Goal: Navigation & Orientation: Understand site structure

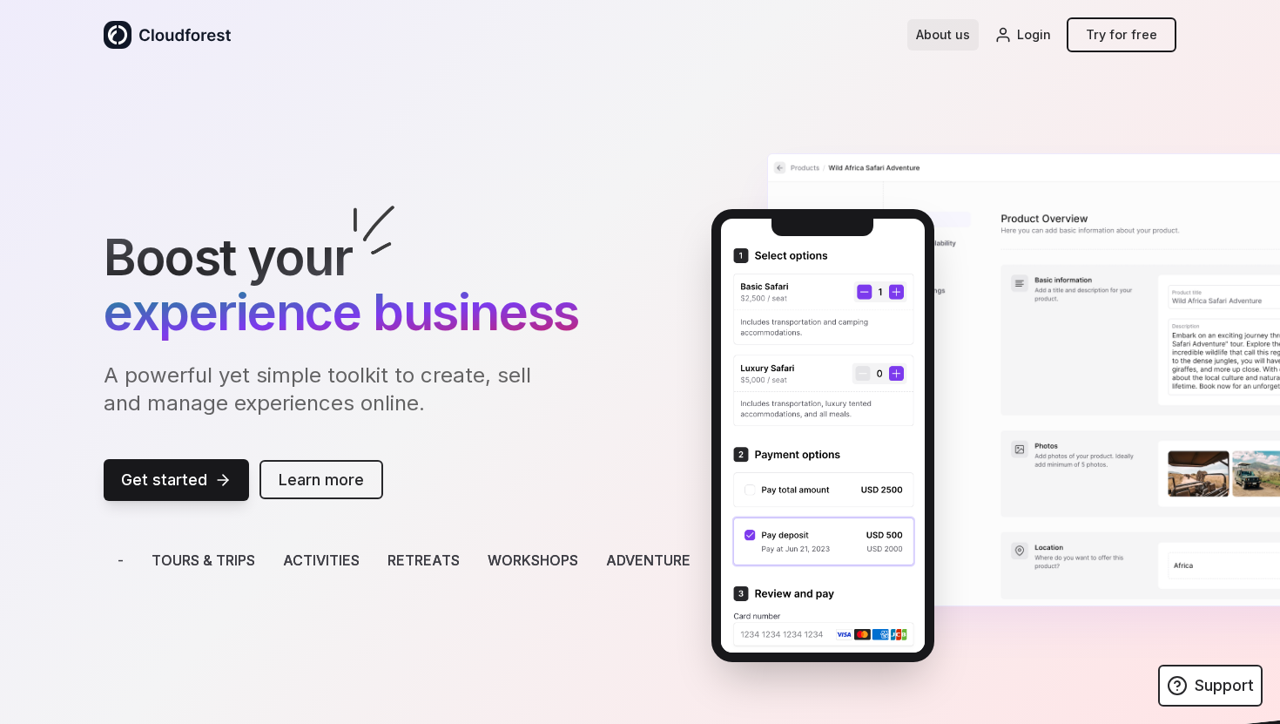
click at [958, 34] on link "About us" at bounding box center [943, 34] width 71 height 31
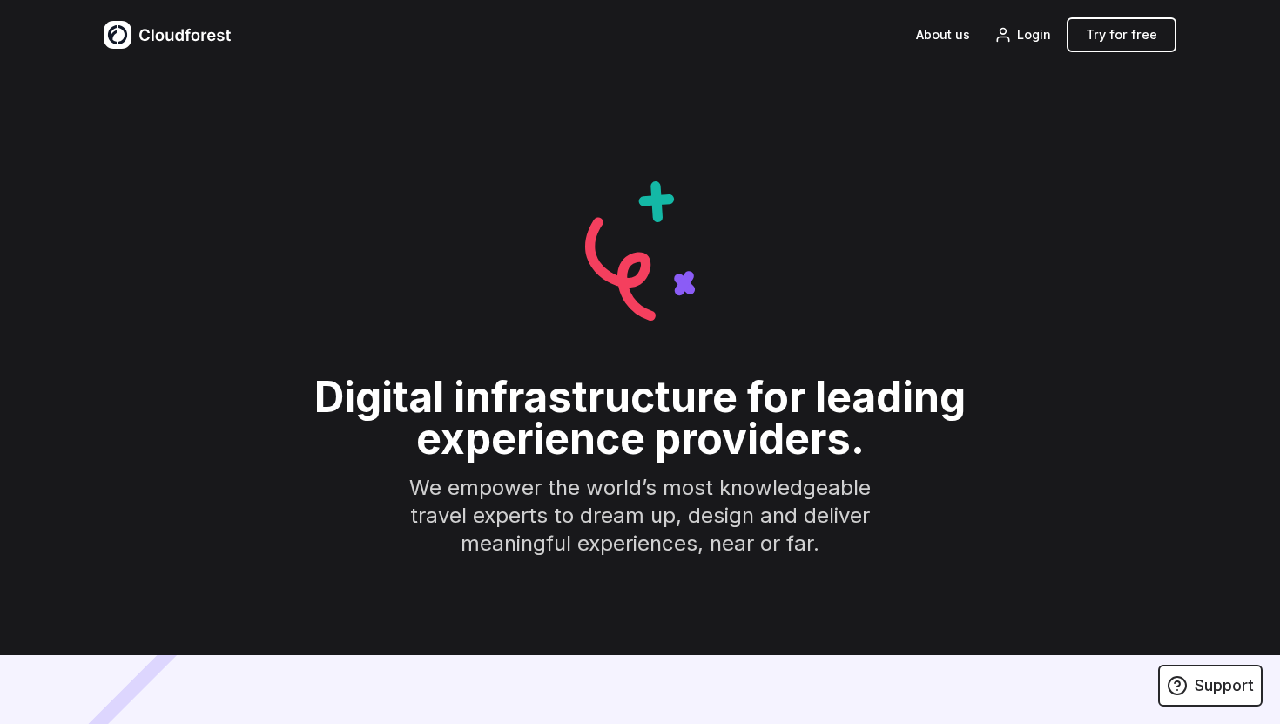
click at [170, 21] on img at bounding box center [167, 35] width 127 height 28
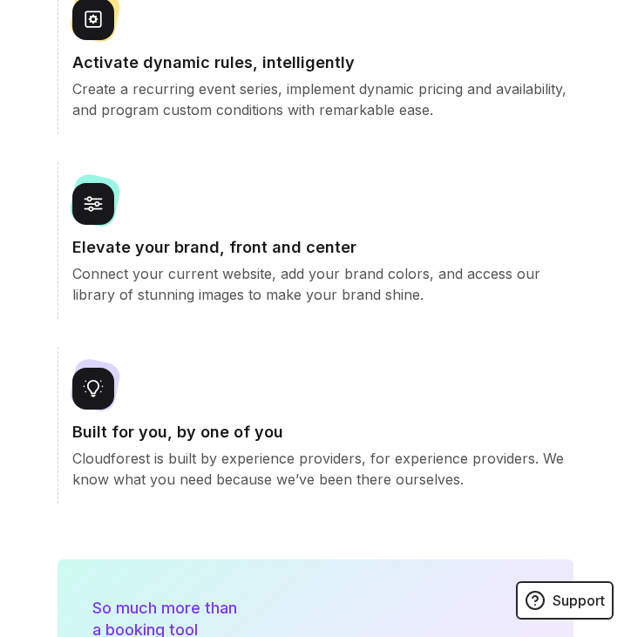
scroll to position [2565, 0]
